Goal: Information Seeking & Learning: Learn about a topic

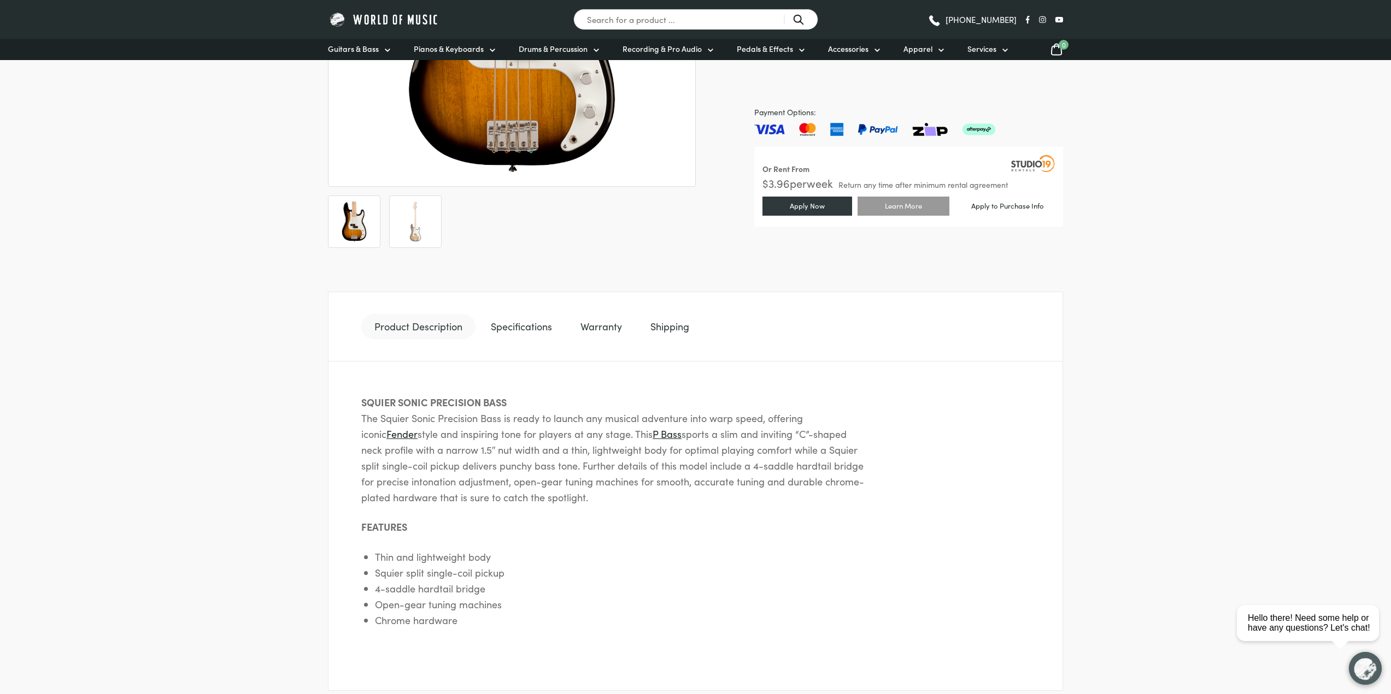
scroll to position [328, 0]
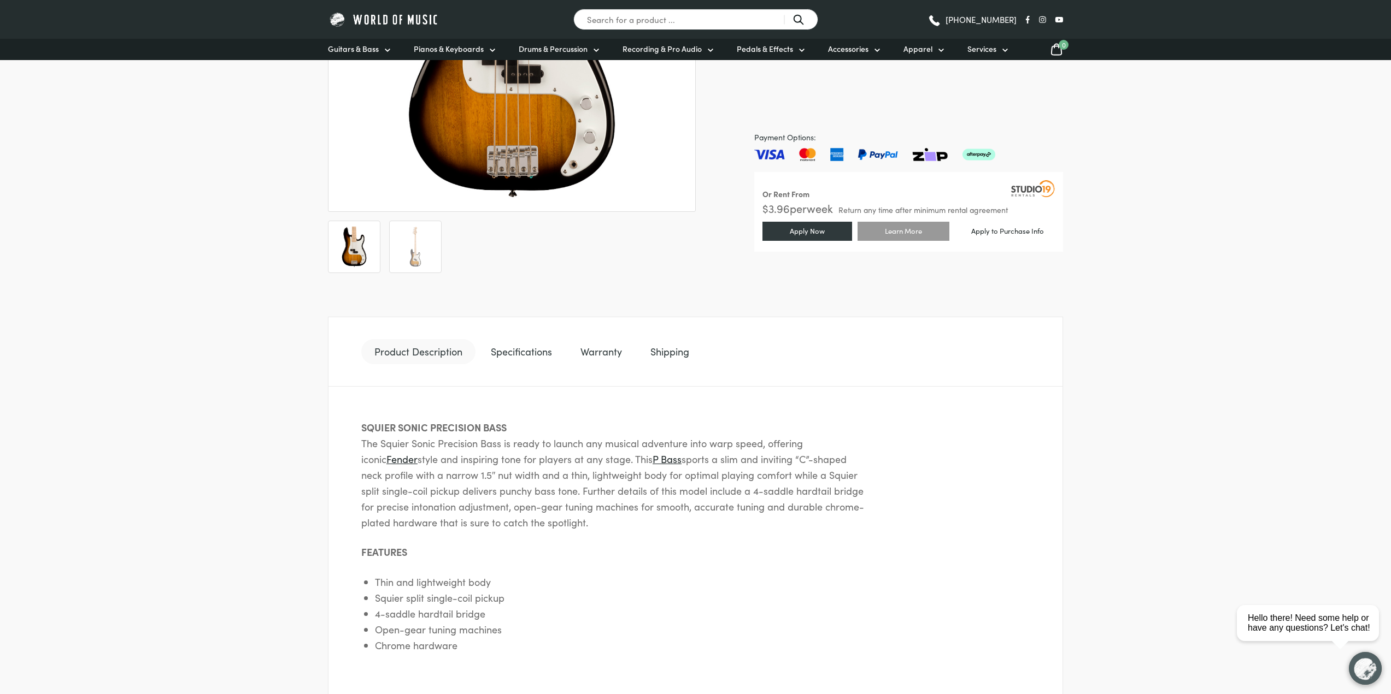
click at [518, 369] on ul "Product Description Specifications Warranty Shipping" at bounding box center [695, 352] width 735 height 70
click at [521, 357] on link "Specifications" at bounding box center [521, 351] width 87 height 25
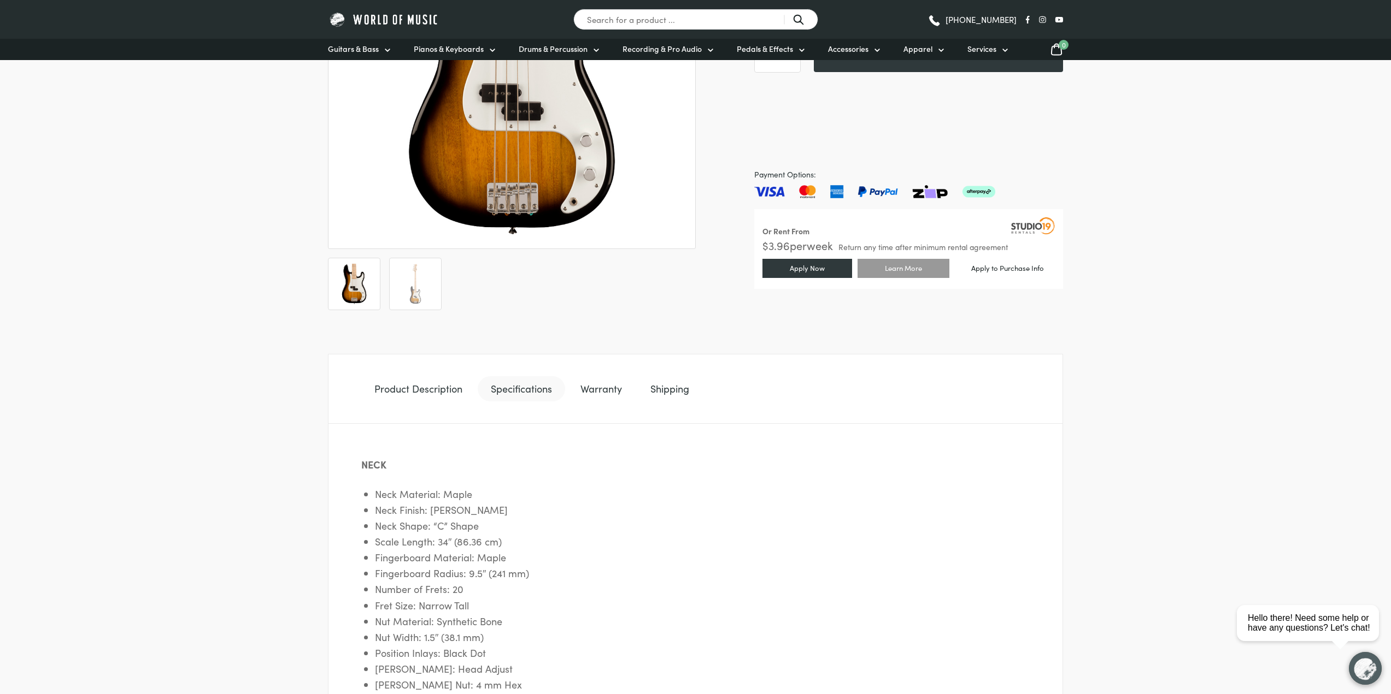
scroll to position [0, 0]
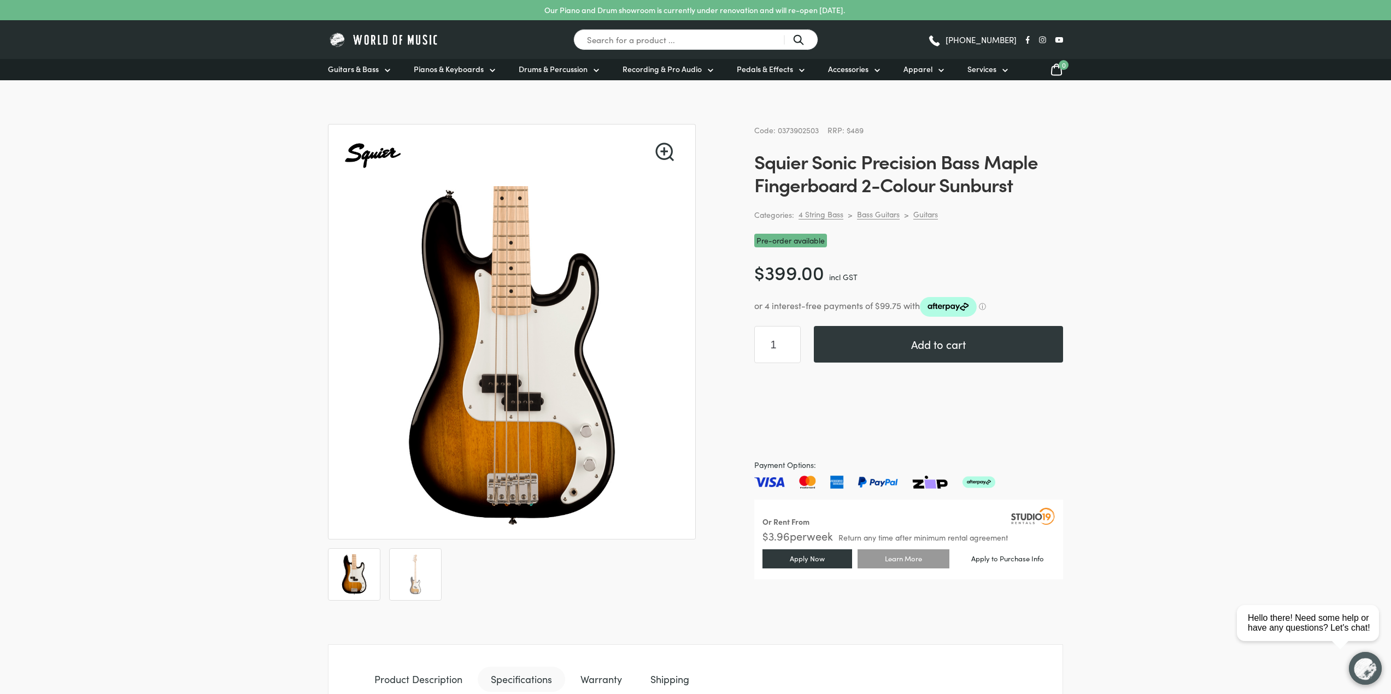
drag, startPoint x: 386, startPoint y: 523, endPoint x: 439, endPoint y: 227, distance: 301.0
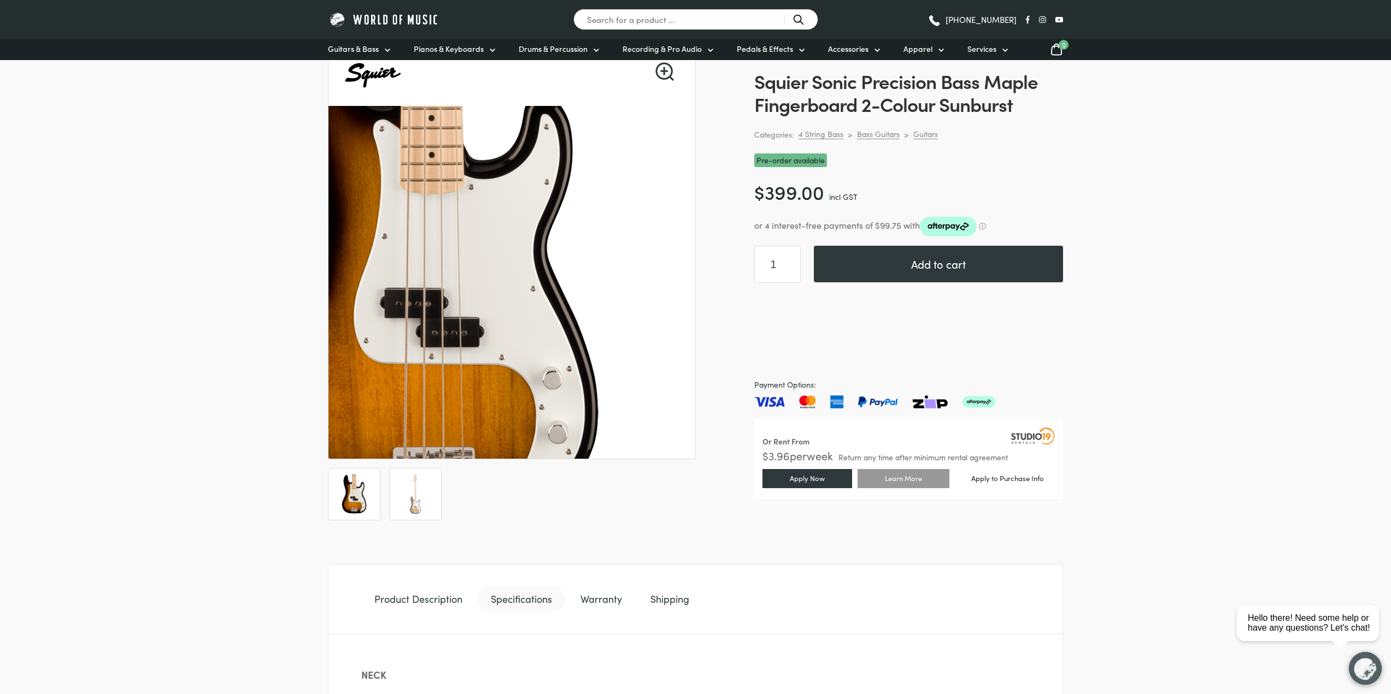
scroll to position [219, 0]
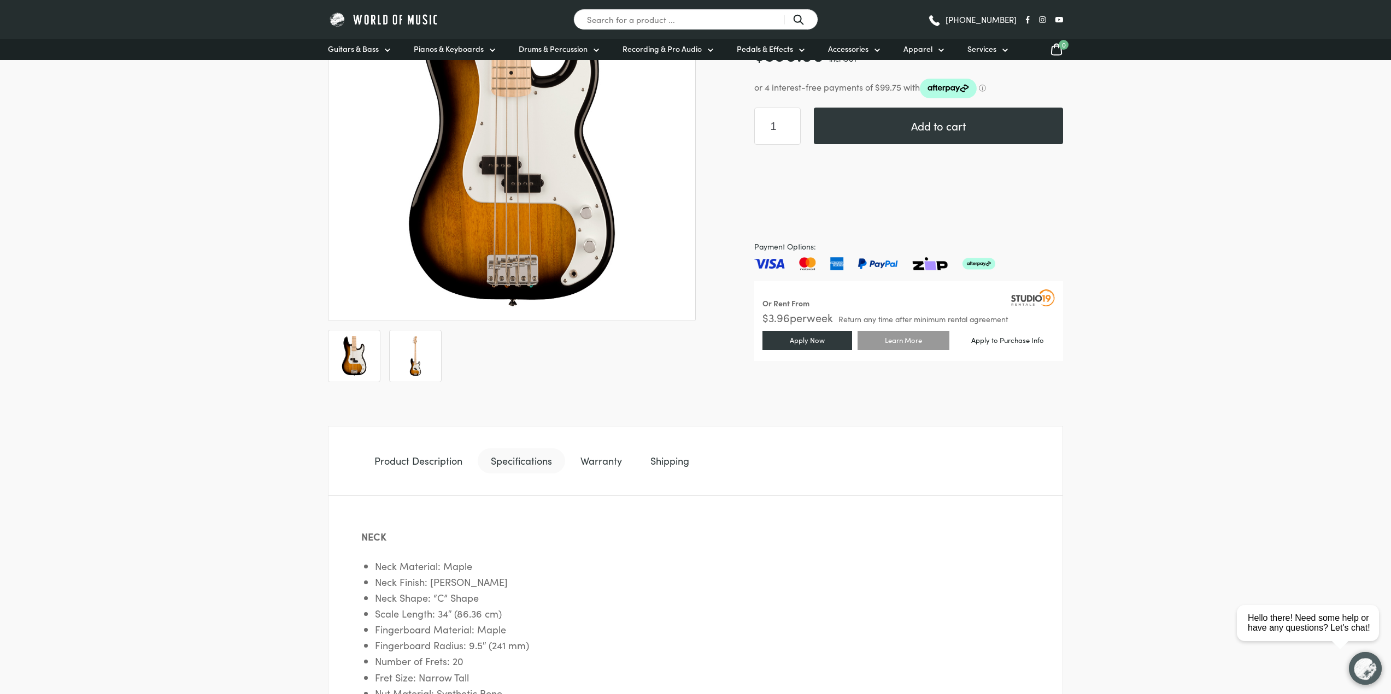
click at [411, 342] on img at bounding box center [415, 356] width 40 height 40
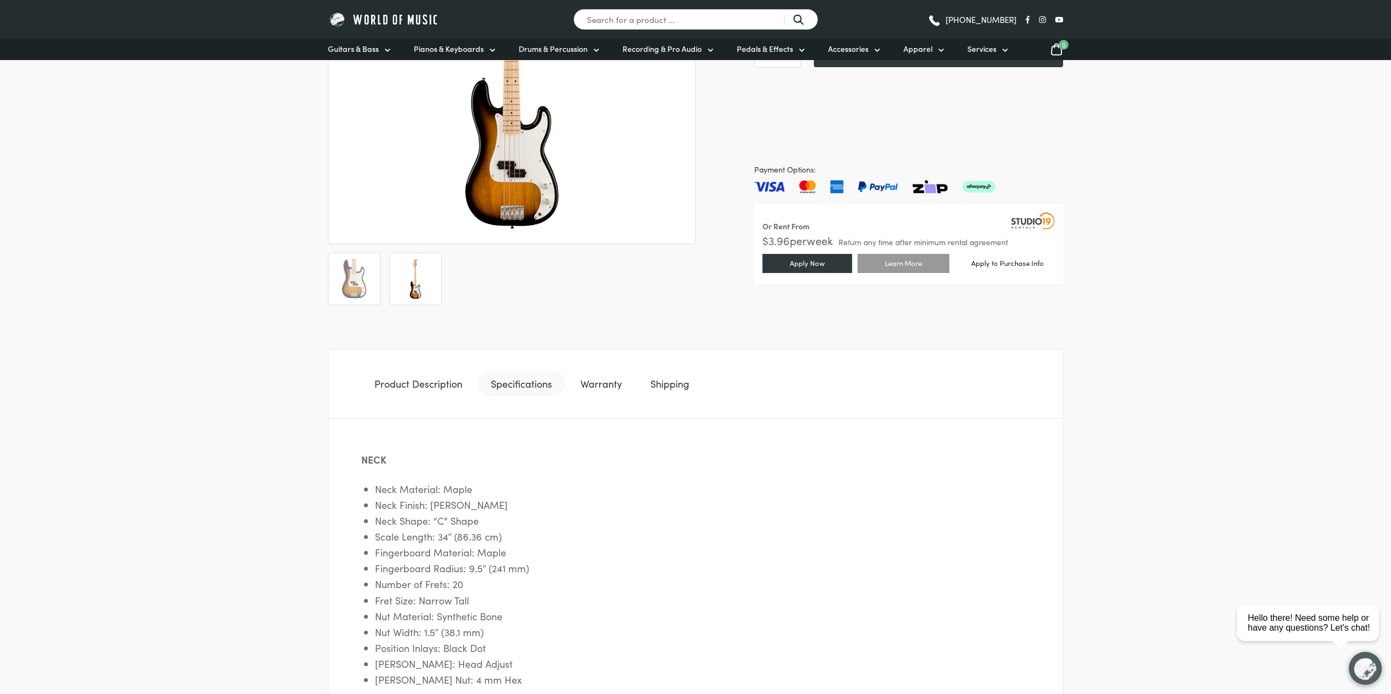
scroll to position [328, 0]
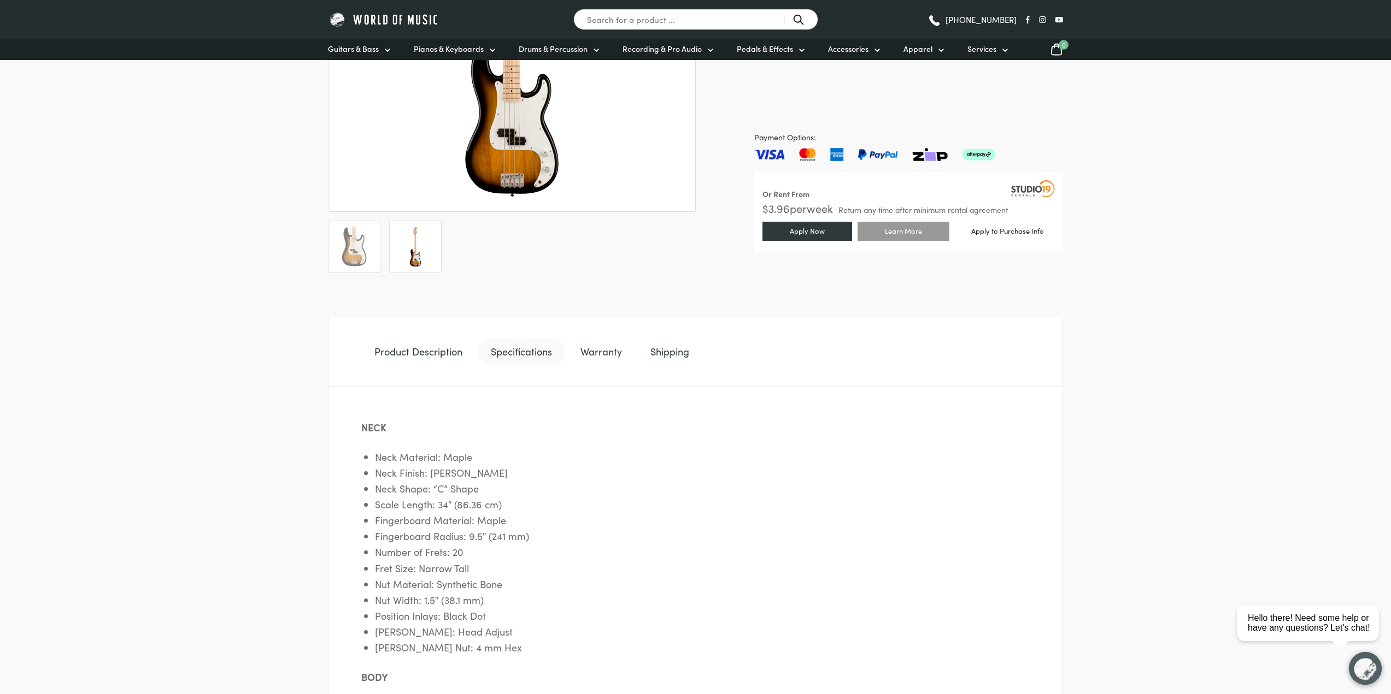
click at [572, 354] on link "Warranty" at bounding box center [601, 351] width 68 height 25
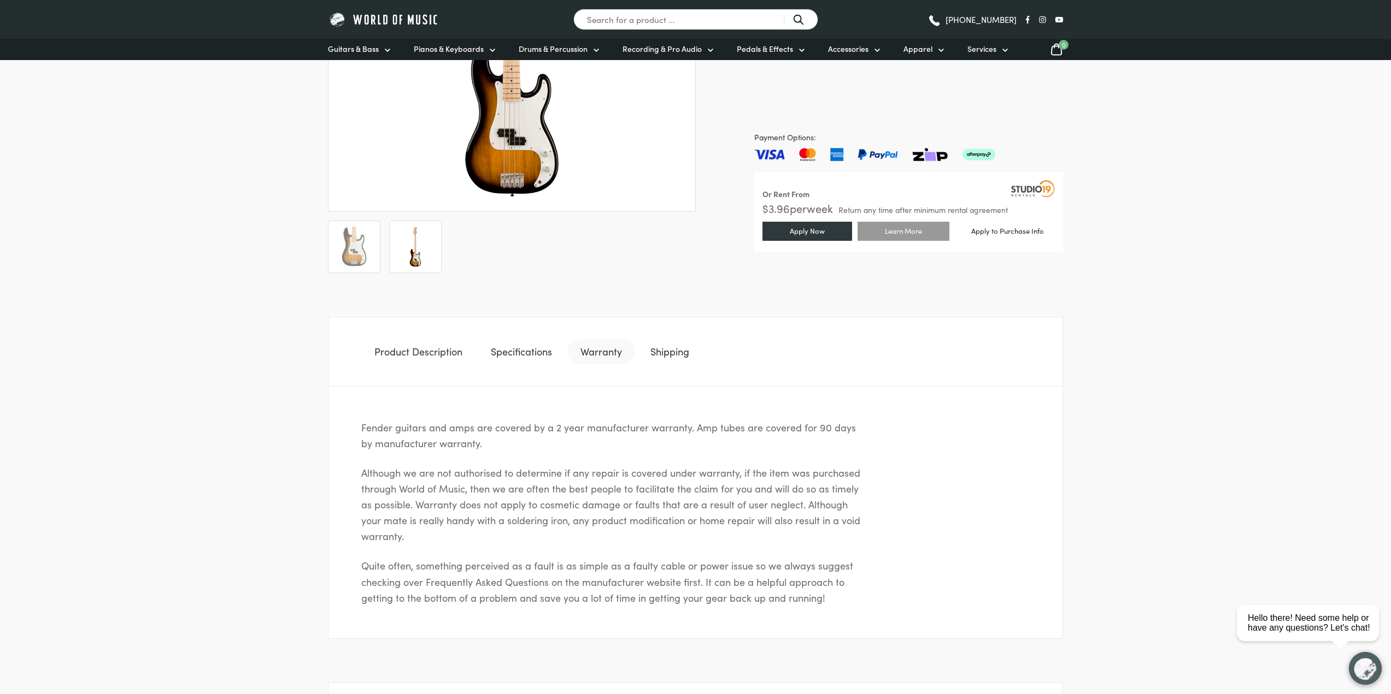
click at [605, 353] on link "Warranty" at bounding box center [601, 351] width 68 height 25
click at [653, 352] on link "Shipping" at bounding box center [669, 351] width 65 height 25
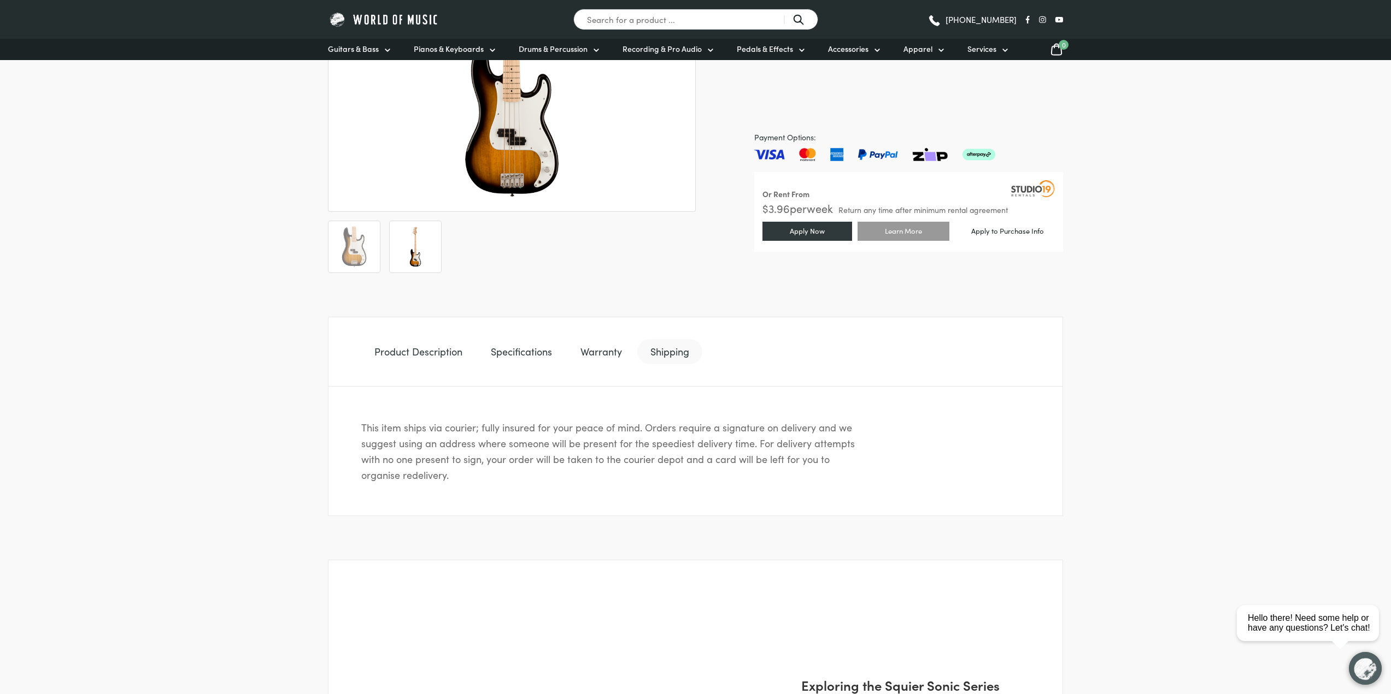
click at [599, 352] on link "Warranty" at bounding box center [601, 351] width 68 height 25
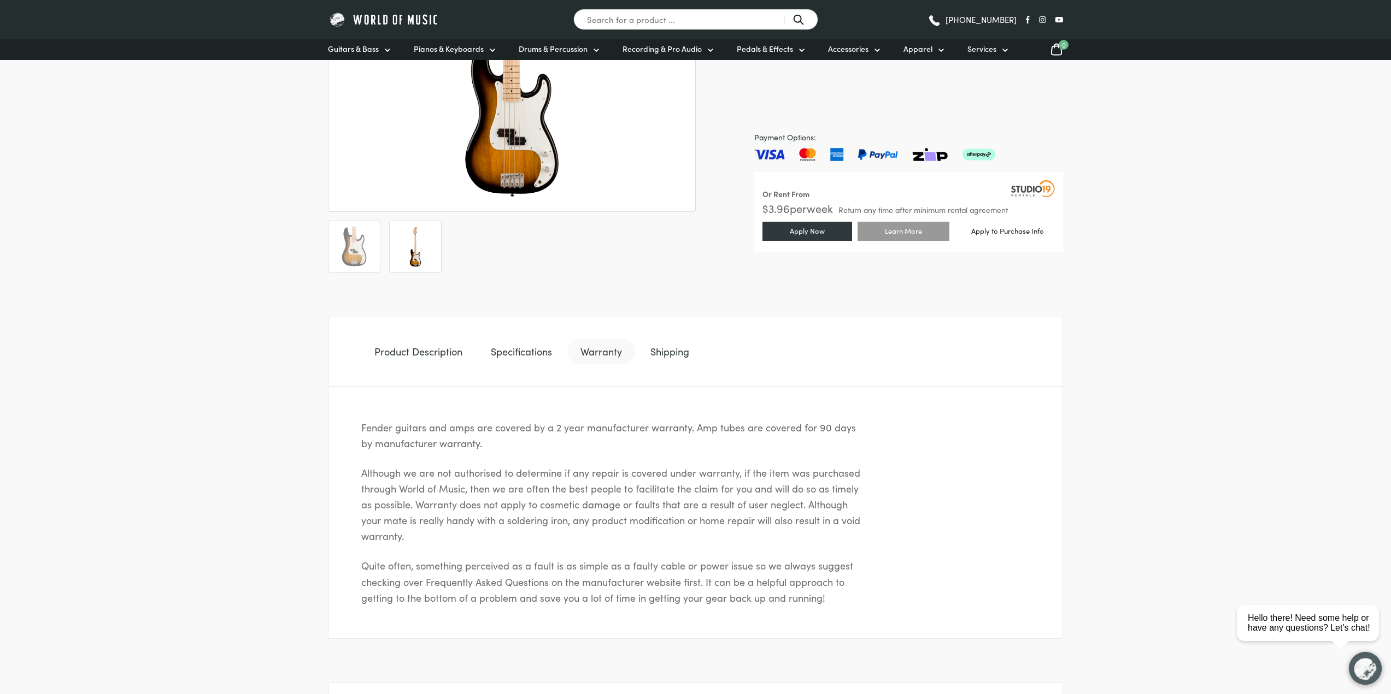
click at [647, 342] on link "Shipping" at bounding box center [669, 351] width 65 height 25
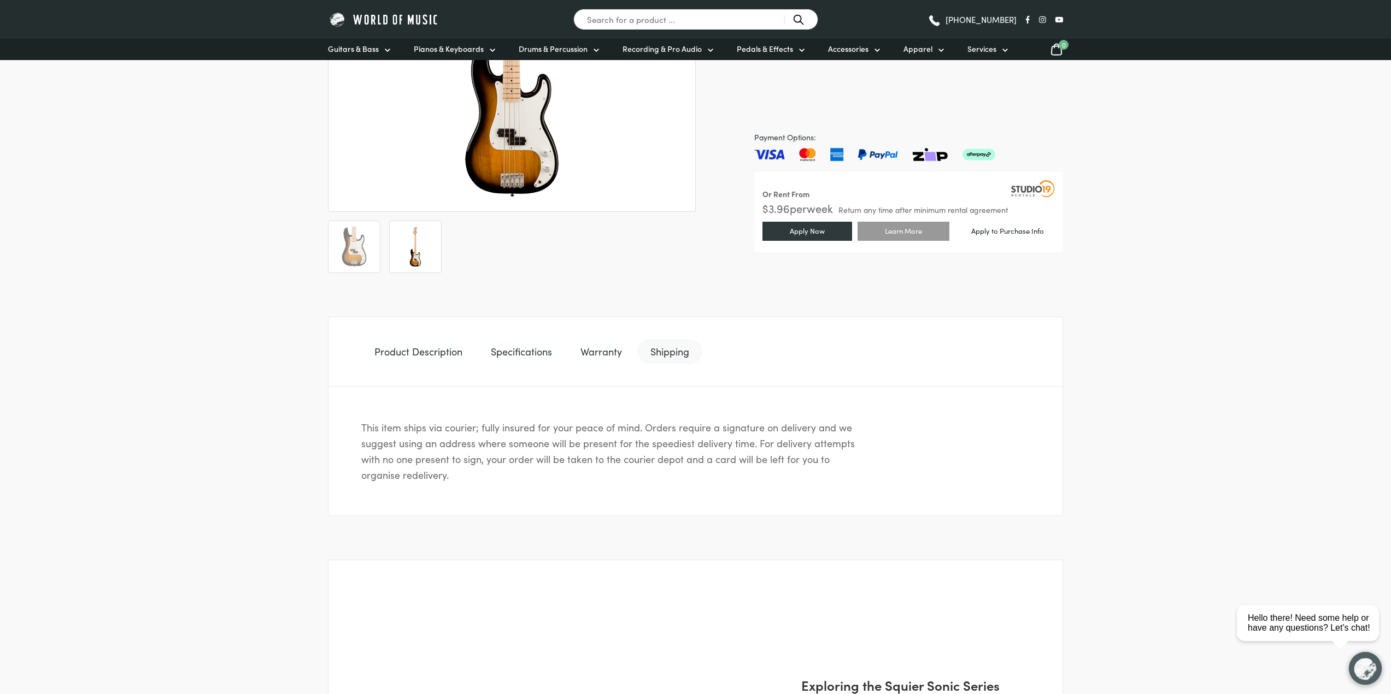
click at [431, 347] on link "Product Description" at bounding box center [418, 351] width 114 height 25
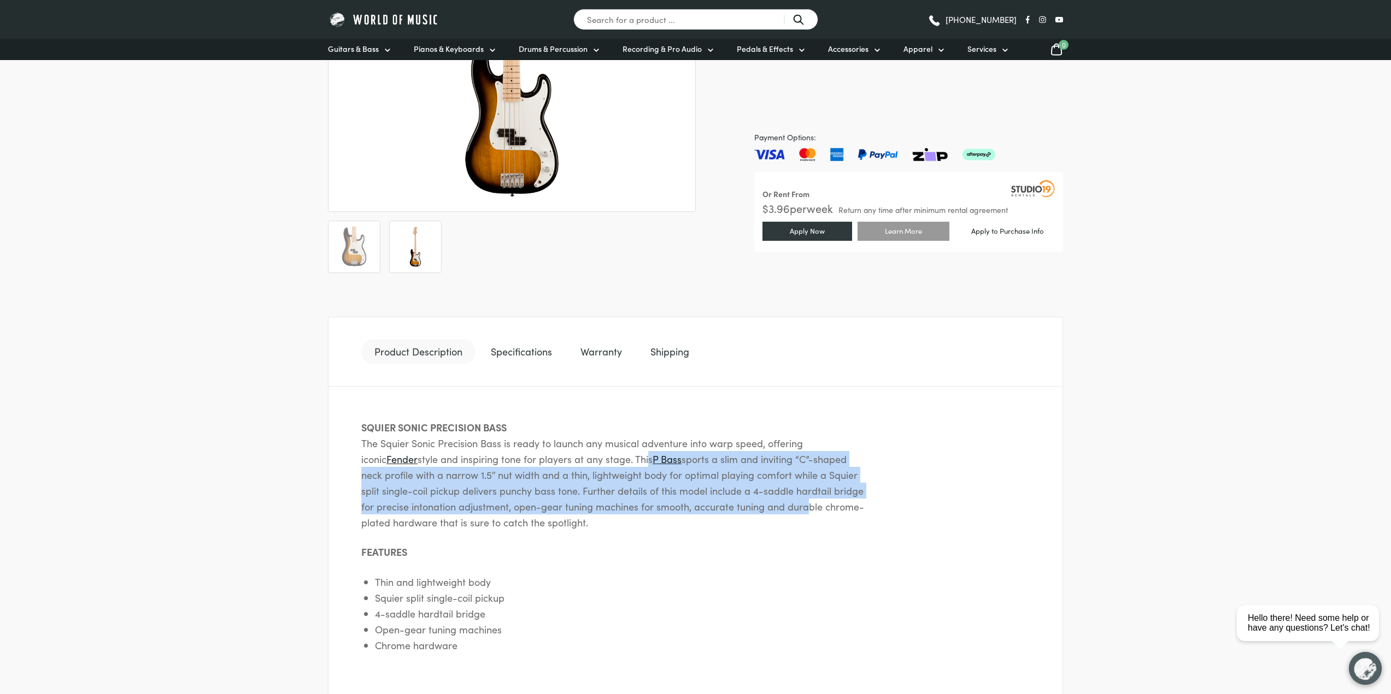
drag, startPoint x: 621, startPoint y: 460, endPoint x: 788, endPoint y: 511, distance: 174.9
click at [788, 511] on p "SQUIER SONIC PRECISION BASS The Squier Sonic Precision Bass is ready to launch …" at bounding box center [612, 475] width 503 height 111
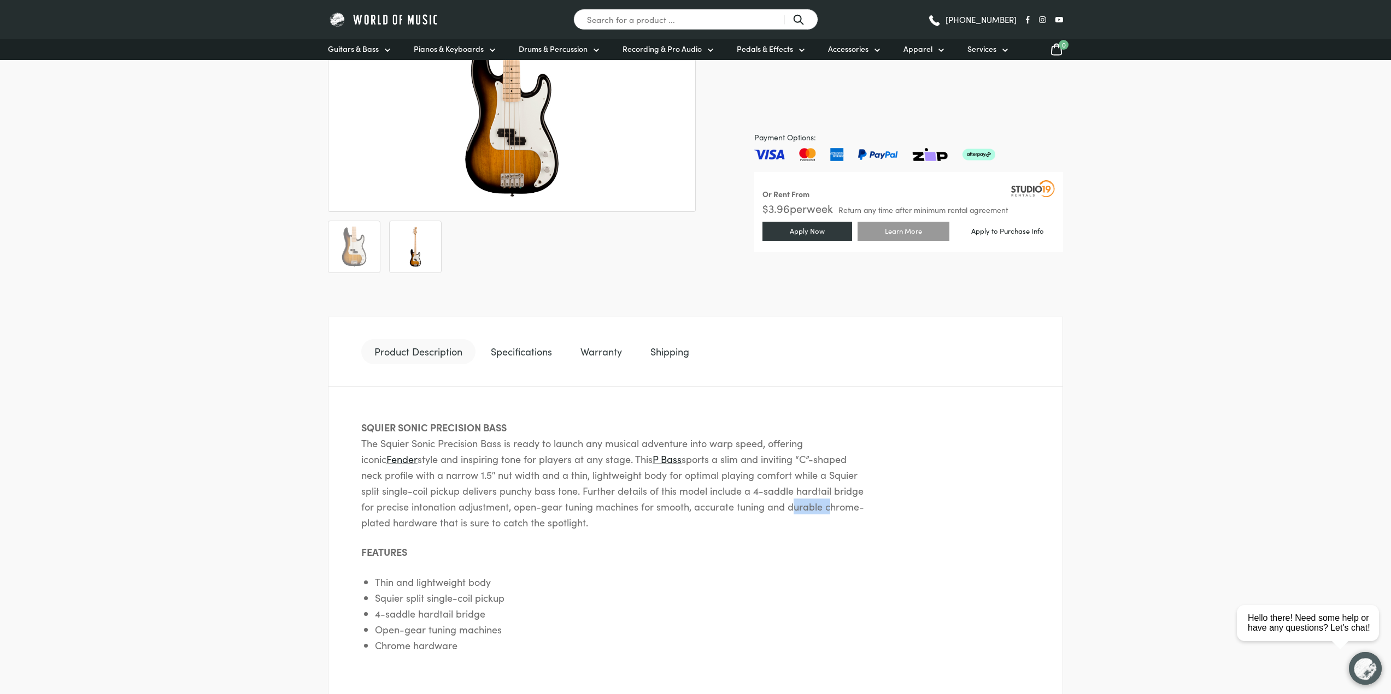
click at [788, 511] on p "SQUIER SONIC PRECISION BASS The Squier Sonic Precision Bass is ready to launch …" at bounding box center [612, 475] width 503 height 111
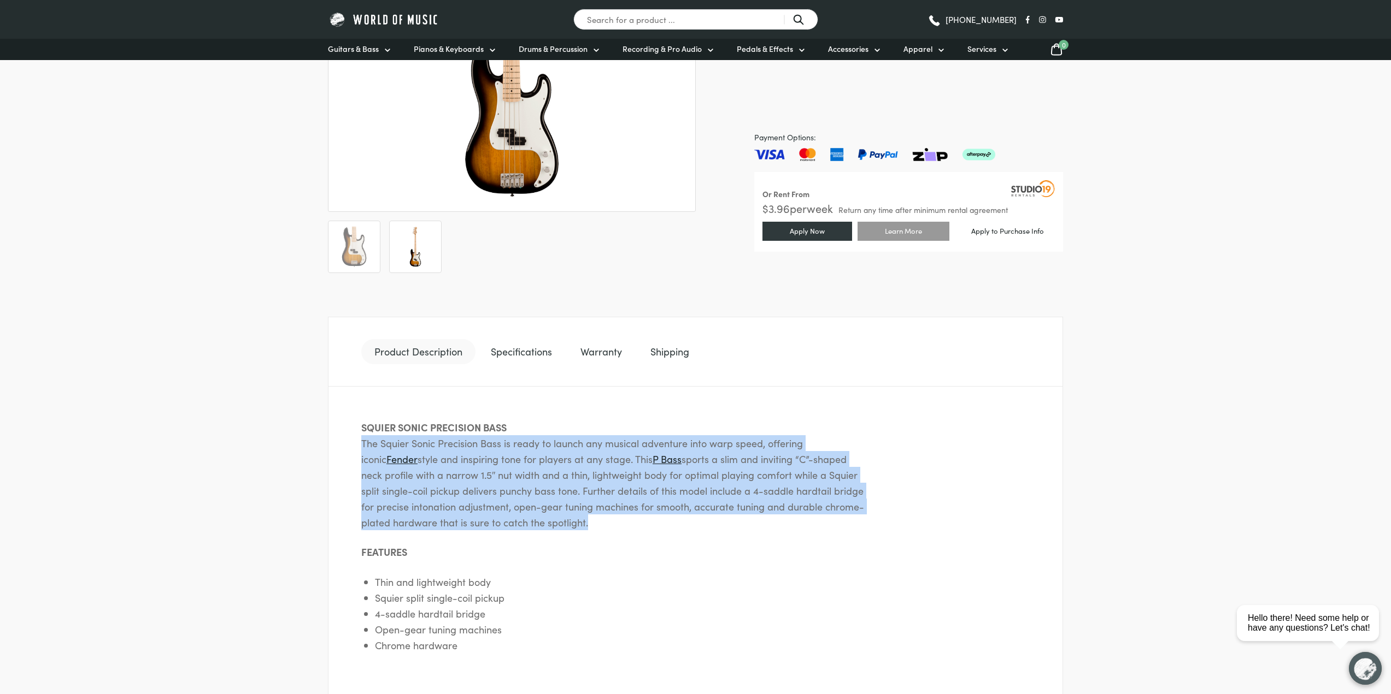
click at [788, 511] on p "SQUIER SONIC PRECISION BASS The Squier Sonic Precision Bass is ready to launch …" at bounding box center [612, 475] width 503 height 111
click at [778, 505] on p "SQUIER SONIC PRECISION BASS The Squier Sonic Precision Bass is ready to launch …" at bounding box center [612, 475] width 503 height 111
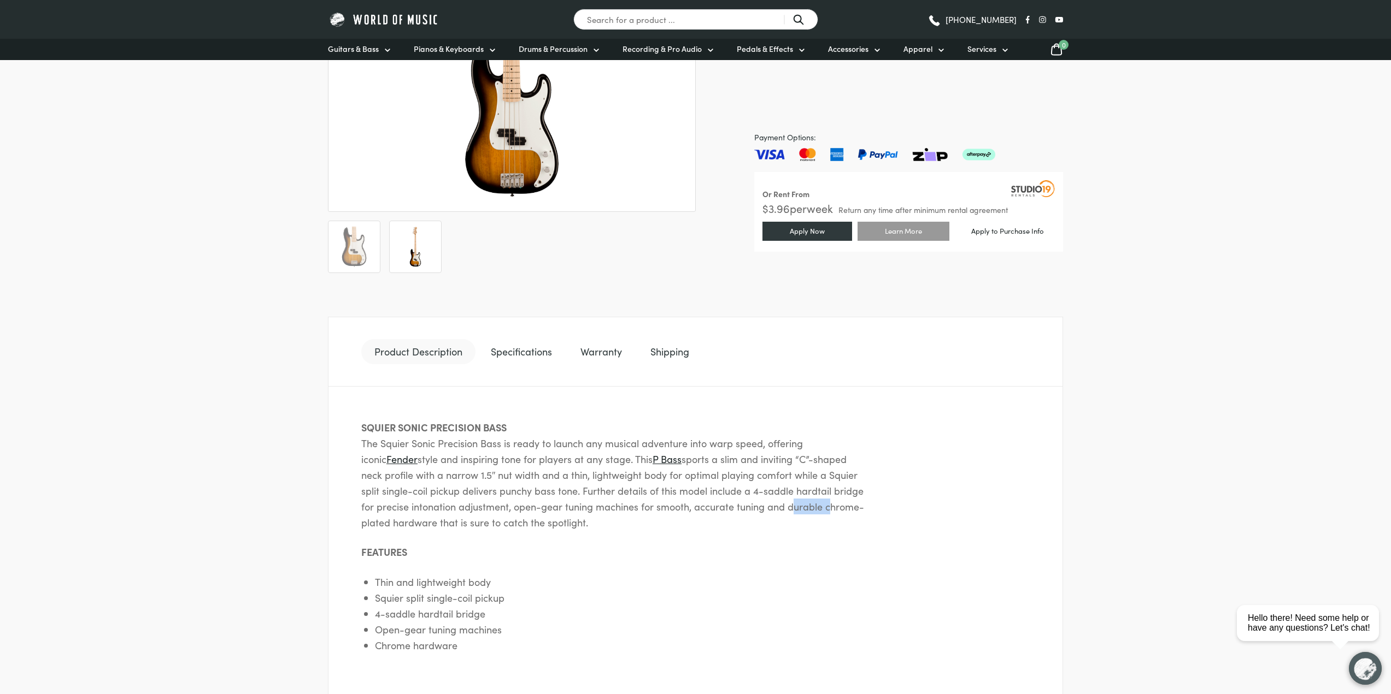
click at [778, 505] on p "SQUIER SONIC PRECISION BASS The Squier Sonic Precision Bass is ready to launch …" at bounding box center [612, 475] width 503 height 111
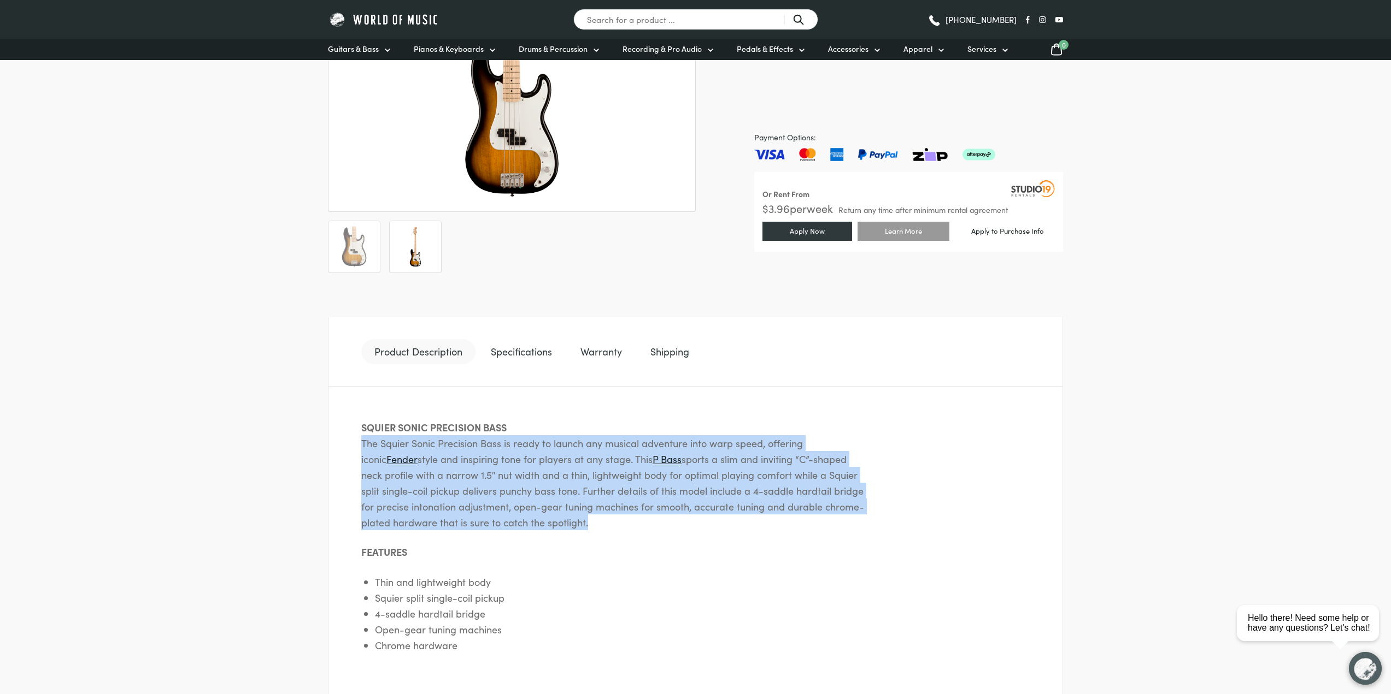
click at [778, 505] on p "SQUIER SONIC PRECISION BASS The Squier Sonic Precision Bass is ready to launch …" at bounding box center [612, 475] width 503 height 111
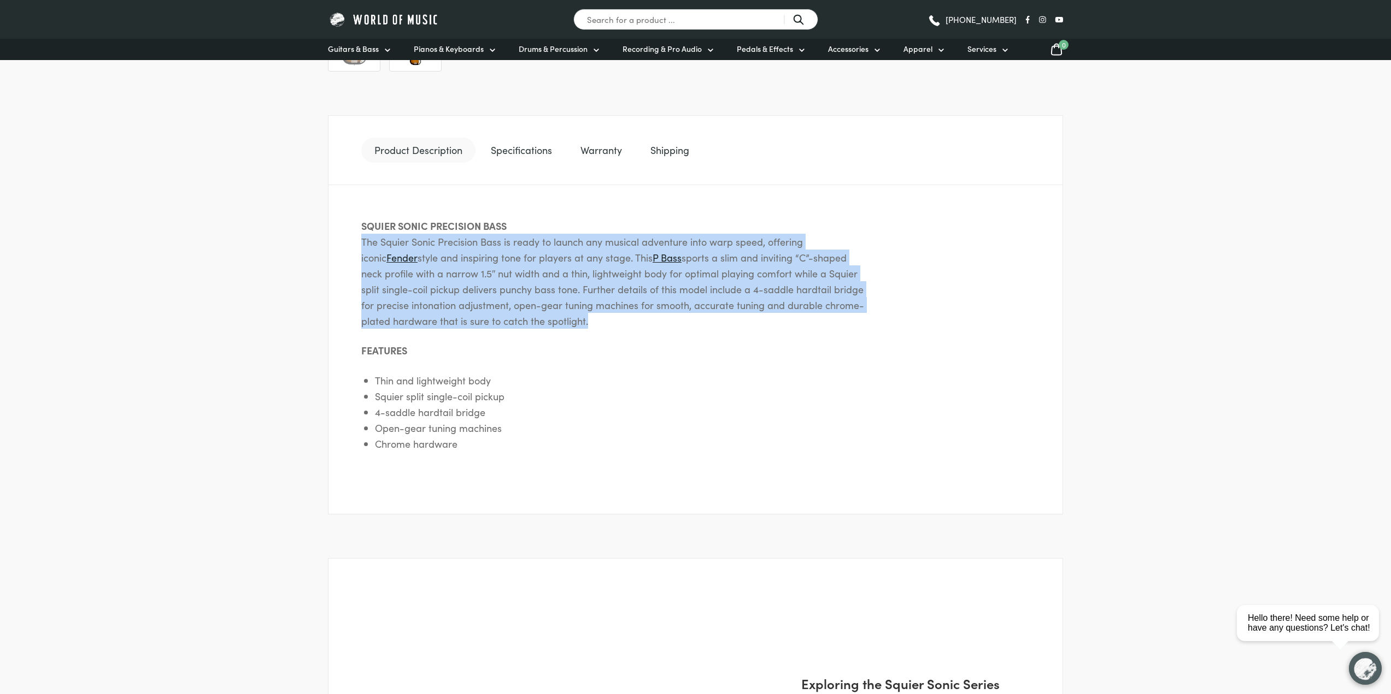
scroll to position [656, 0]
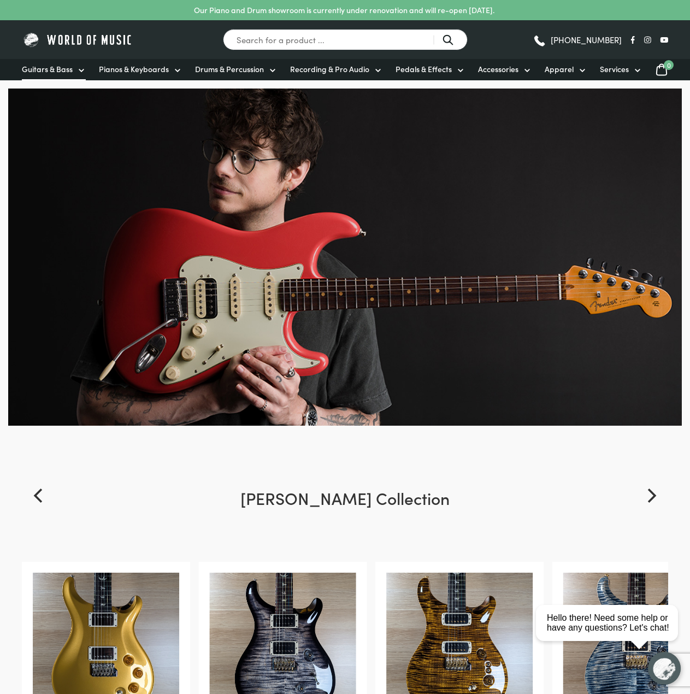
click at [74, 72] on link "Guitars & Bass" at bounding box center [54, 69] width 64 height 21
